Goal: Task Accomplishment & Management: Use online tool/utility

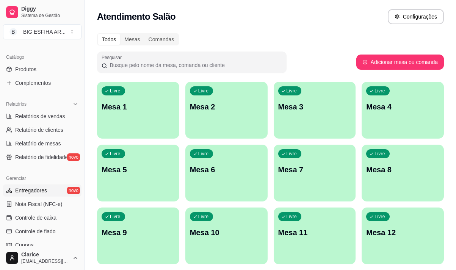
scroll to position [114, 0]
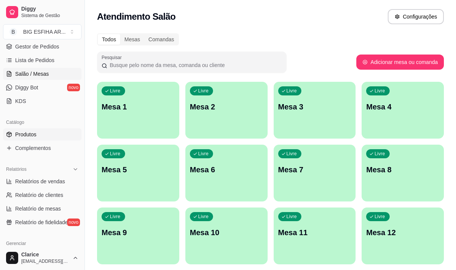
click at [35, 132] on span "Produtos" at bounding box center [25, 135] width 21 height 8
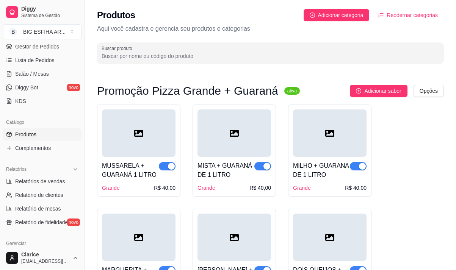
scroll to position [152, 0]
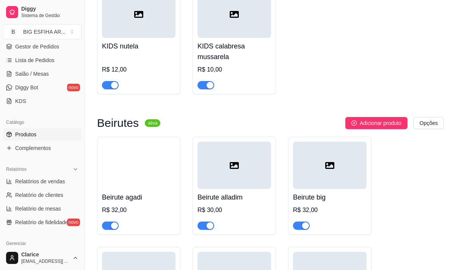
scroll to position [8447, 0]
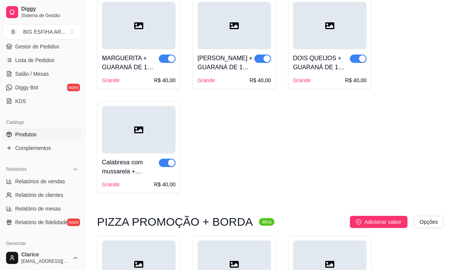
click at [440, 62] on div "MUSSARELA + GUARANÁ 1 LITRO Grande R$ 40,00 MISTA + GUARANÁ DE 1 LITRO Grande R…" at bounding box center [270, 43] width 347 height 300
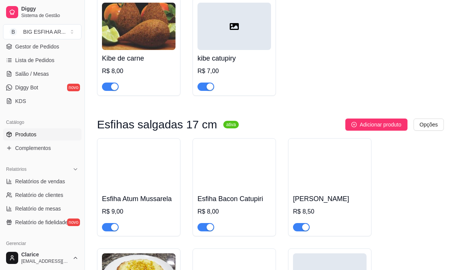
scroll to position [2463, 0]
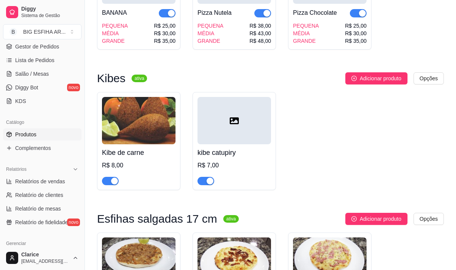
click at [205, 177] on span "button" at bounding box center [205, 181] width 17 height 8
click at [113, 178] on div "button" at bounding box center [114, 181] width 7 height 7
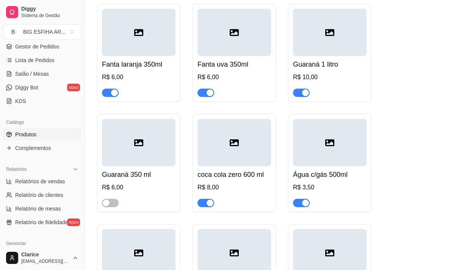
scroll to position [9329, 0]
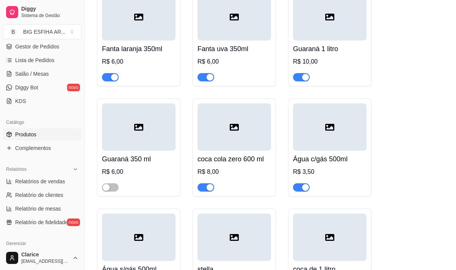
click at [208, 184] on div "button" at bounding box center [209, 187] width 7 height 7
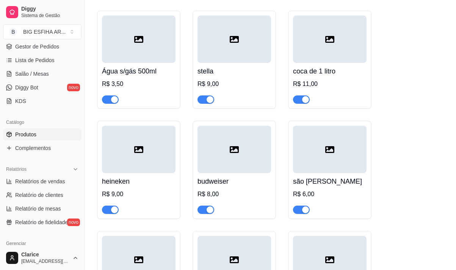
scroll to position [9595, 0]
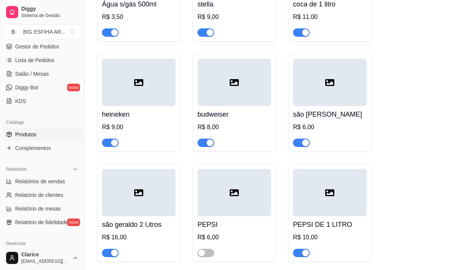
click at [197, 139] on span "button" at bounding box center [205, 143] width 17 height 8
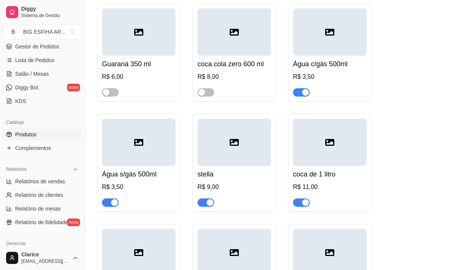
scroll to position [9281, 0]
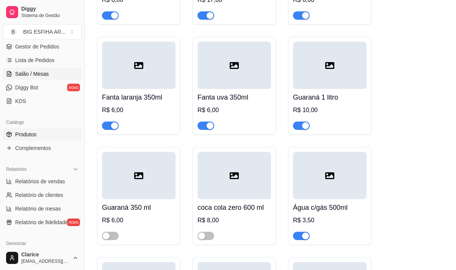
click at [28, 70] on link "Salão / Mesas" at bounding box center [42, 74] width 78 height 12
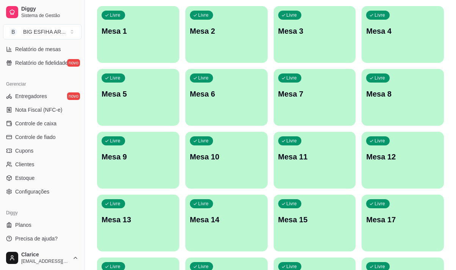
scroll to position [275, 0]
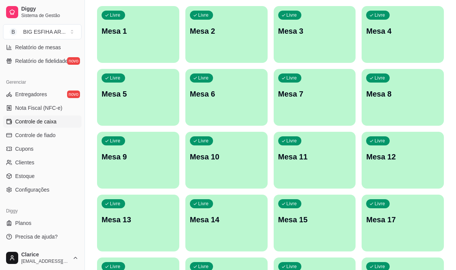
click at [54, 119] on span "Controle de caixa" at bounding box center [35, 122] width 41 height 8
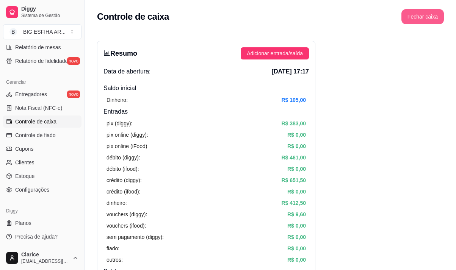
click at [430, 13] on button "Fechar caixa" at bounding box center [422, 16] width 42 height 15
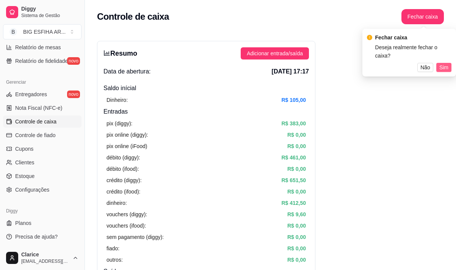
click at [444, 63] on span "Sim" at bounding box center [443, 67] width 9 height 8
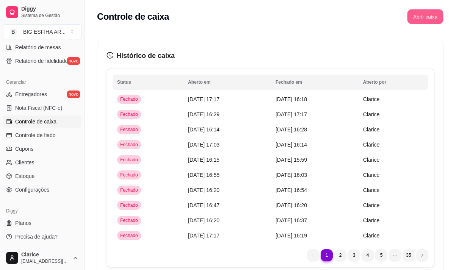
click at [425, 13] on button "Abrir caixa" at bounding box center [425, 16] width 36 height 15
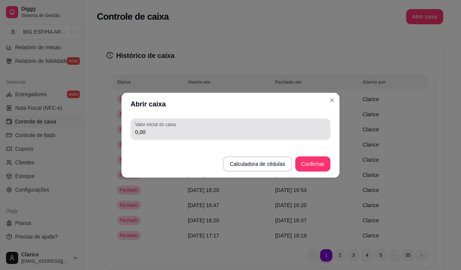
click at [234, 133] on input "0,00" at bounding box center [230, 132] width 191 height 8
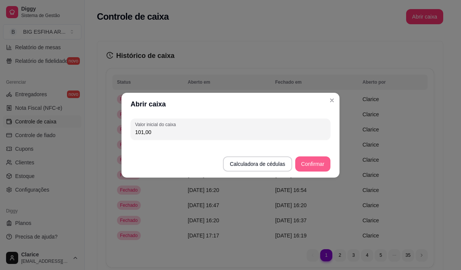
type input "101,00"
click at [318, 163] on button "Confirmar" at bounding box center [313, 163] width 35 height 15
